Goal: Transaction & Acquisition: Purchase product/service

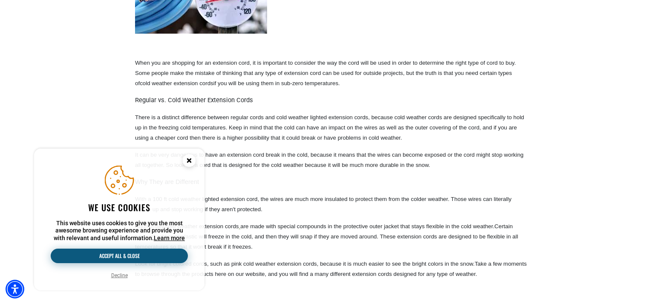
drag, startPoint x: 123, startPoint y: 277, endPoint x: 165, endPoint y: 255, distance: 47.4
click at [123, 276] on button "Decline" at bounding box center [120, 275] width 22 height 9
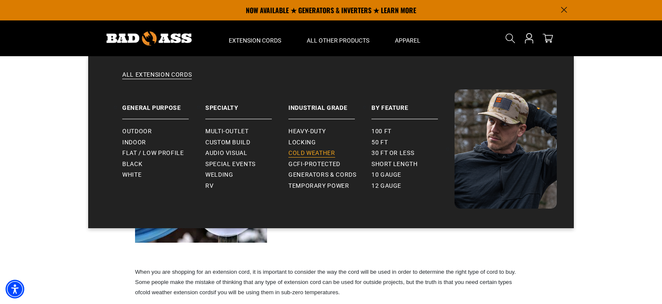
click at [305, 155] on span "Cold Weather" at bounding box center [311, 153] width 47 height 8
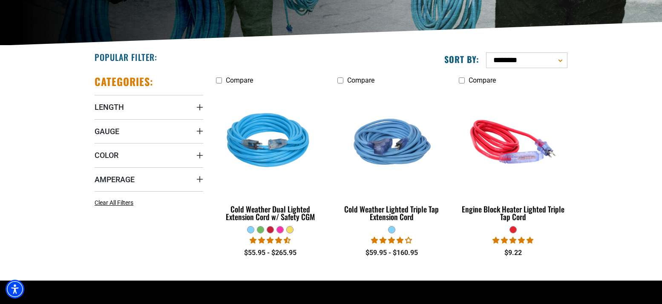
scroll to position [227, 0]
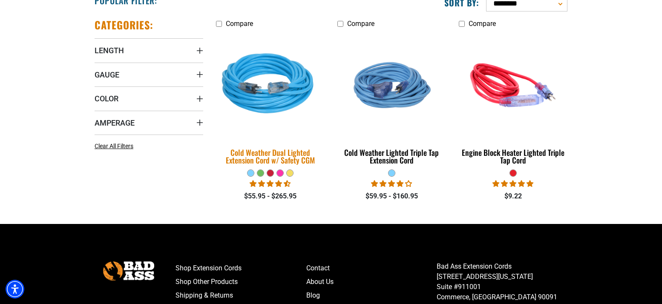
click at [275, 100] on img at bounding box center [270, 85] width 119 height 109
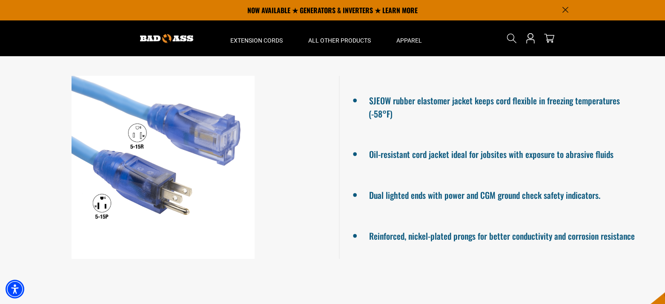
scroll to position [454, 0]
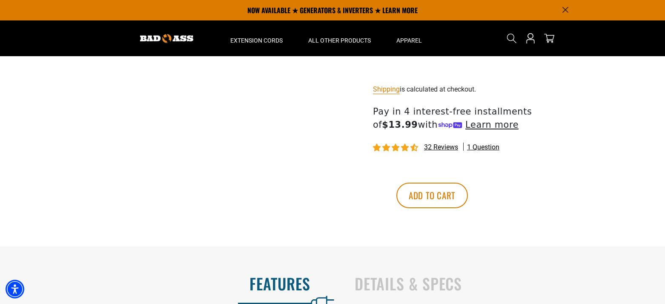
click at [444, 149] on span "32 reviews" at bounding box center [441, 147] width 34 height 8
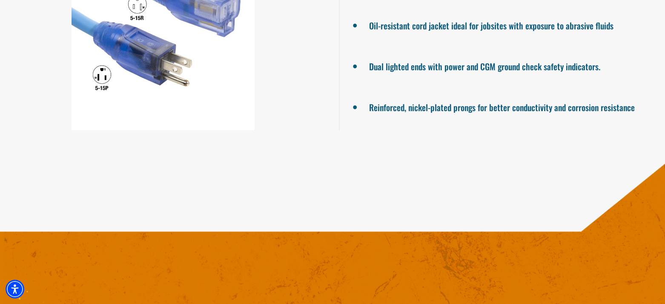
scroll to position [1551, 0]
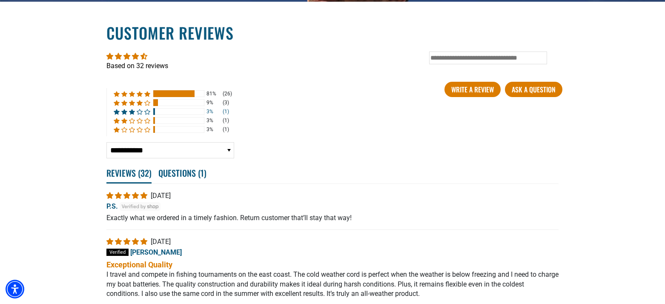
click at [118, 112] on span "3% (1) reviews with 3 star rating" at bounding box center [118, 112] width 8 height 6
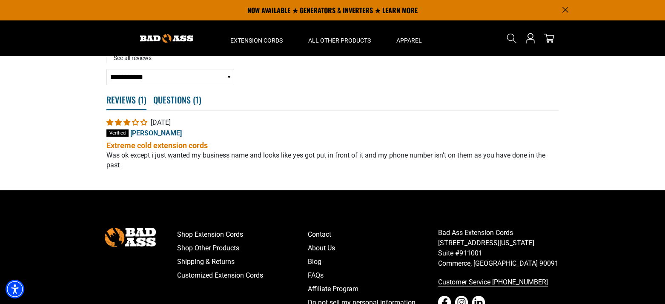
scroll to position [1554, 0]
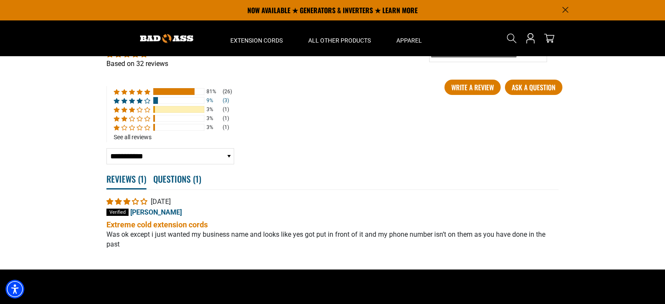
click at [156, 100] on div at bounding box center [155, 100] width 5 height 7
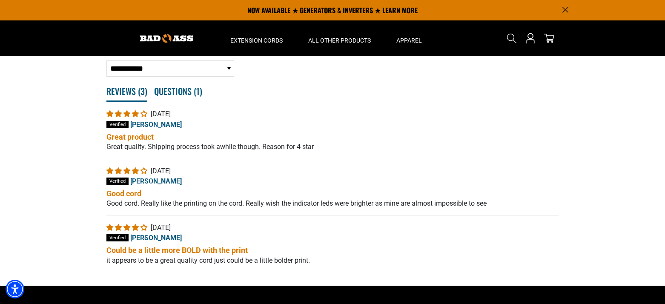
scroll to position [1574, 0]
